Goal: Find specific page/section: Find specific page/section

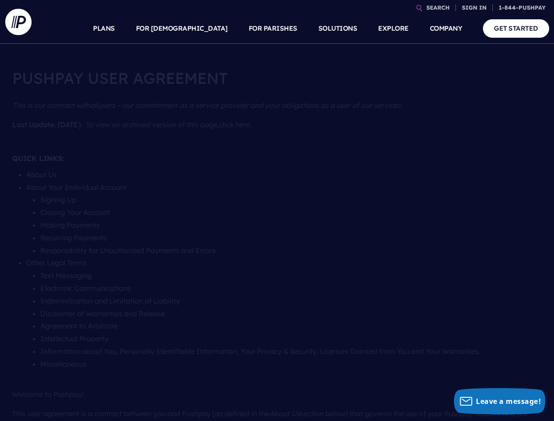
click at [277, 210] on section at bounding box center [277, 210] width 554 height 421
click at [437, 7] on link "SEARCH" at bounding box center [438, 7] width 30 height 15
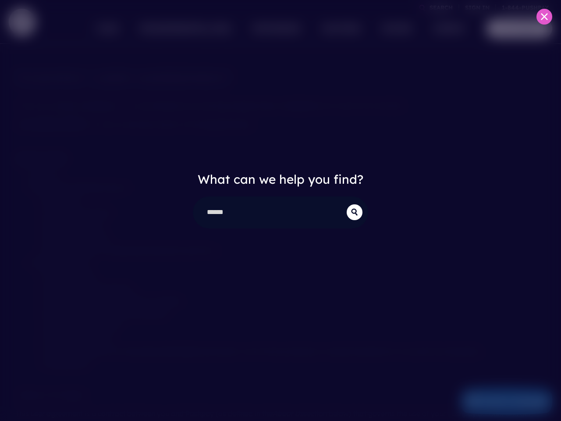
click at [474, 7] on div "What can we help you find?" at bounding box center [280, 210] width 561 height 421
click at [202, 28] on div "What can we help you find?" at bounding box center [280, 210] width 561 height 421
click at [273, 28] on div "What can we help you find?" at bounding box center [280, 210] width 561 height 421
click at [393, 28] on div "What can we help you find?" at bounding box center [280, 210] width 561 height 421
click at [446, 28] on div "What can we help you find?" at bounding box center [280, 210] width 561 height 421
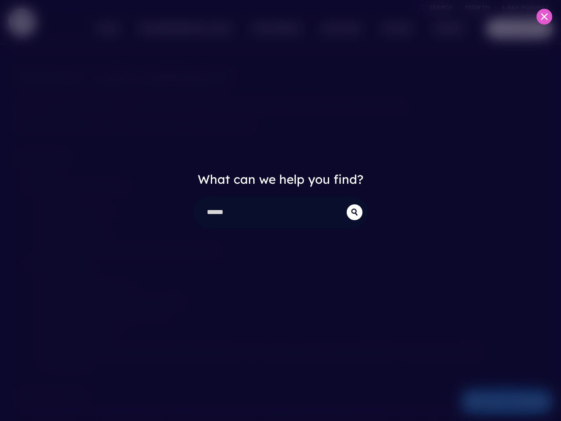
click at [499, 401] on div "What can we help you find?" at bounding box center [280, 210] width 561 height 421
